Goal: Task Accomplishment & Management: Manage account settings

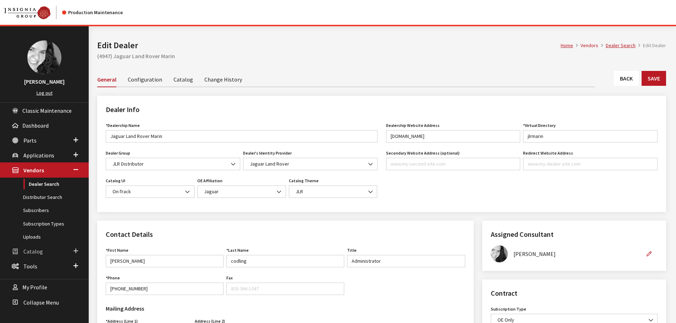
click at [23, 256] on link "Catalog" at bounding box center [44, 251] width 89 height 15
click at [30, 226] on link "Users" at bounding box center [44, 225] width 89 height 13
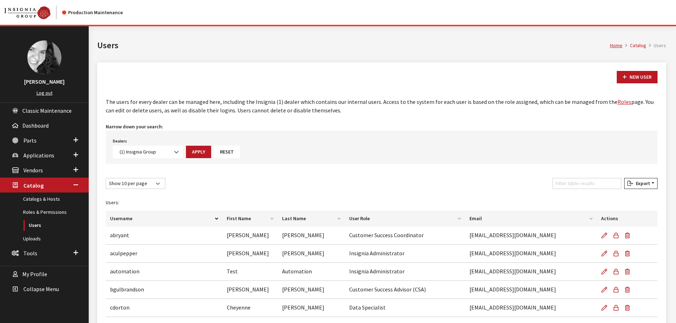
click at [37, 239] on link "Uploads" at bounding box center [44, 238] width 89 height 13
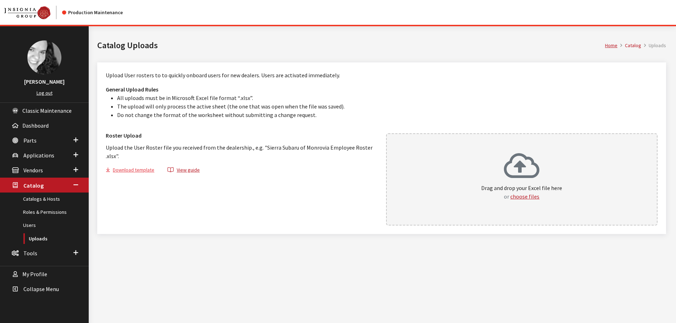
click at [144, 172] on button "Download template" at bounding box center [133, 171] width 55 height 10
click at [526, 197] on button "choose files" at bounding box center [524, 196] width 29 height 9
click at [528, 197] on button "choose files" at bounding box center [524, 196] width 29 height 9
click at [30, 186] on span "Catalog" at bounding box center [33, 185] width 20 height 7
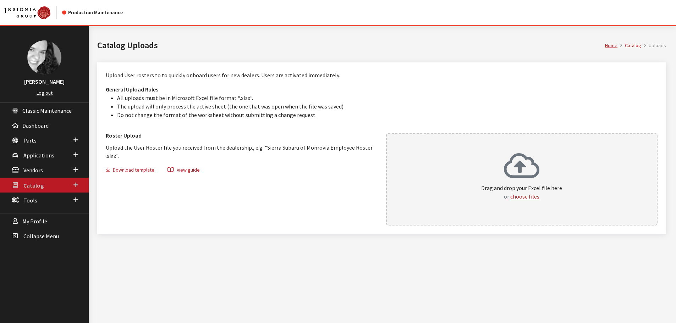
click at [30, 186] on span "Catalog" at bounding box center [33, 185] width 20 height 7
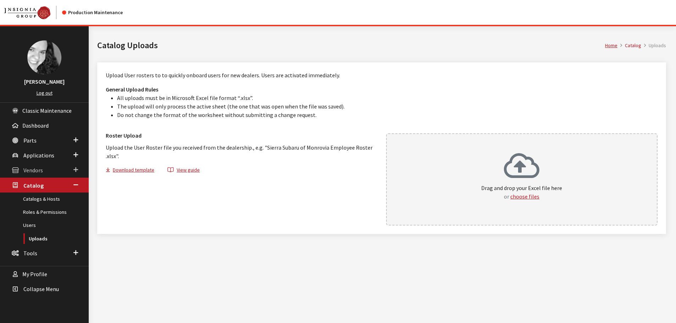
click at [29, 169] on span "Vendors" at bounding box center [33, 170] width 20 height 7
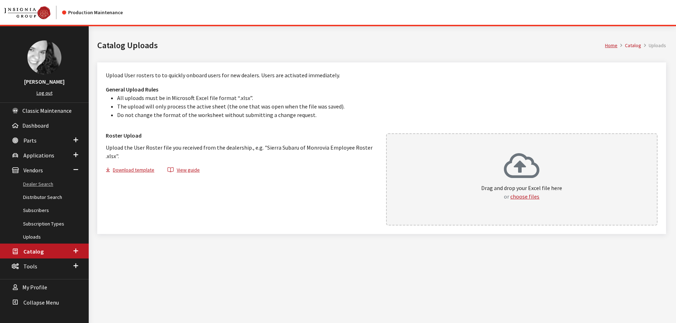
click at [27, 183] on link "Dealer Search" at bounding box center [44, 184] width 89 height 13
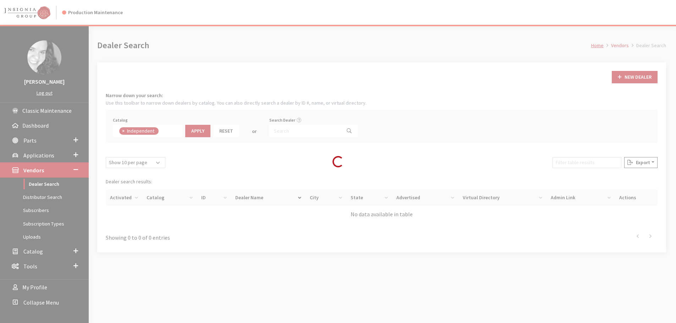
scroll to position [51, 0]
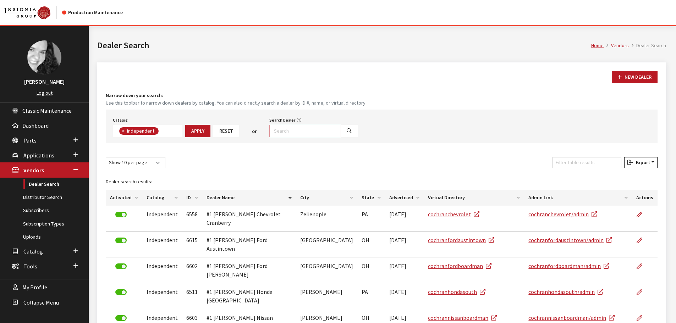
click at [279, 131] on input "Search Dealer" at bounding box center [305, 131] width 72 height 12
type input "patriot su"
select select
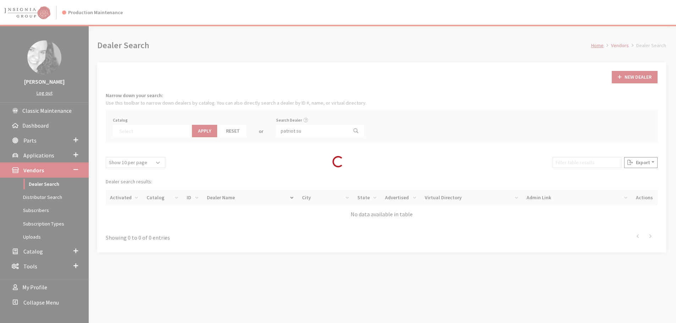
scroll to position [74, 0]
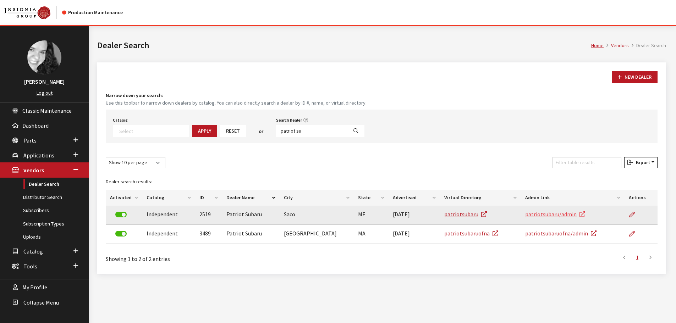
click at [564, 215] on link "patriotsubaru/admin" at bounding box center [555, 214] width 60 height 7
